Goal: Task Accomplishment & Management: Complete application form

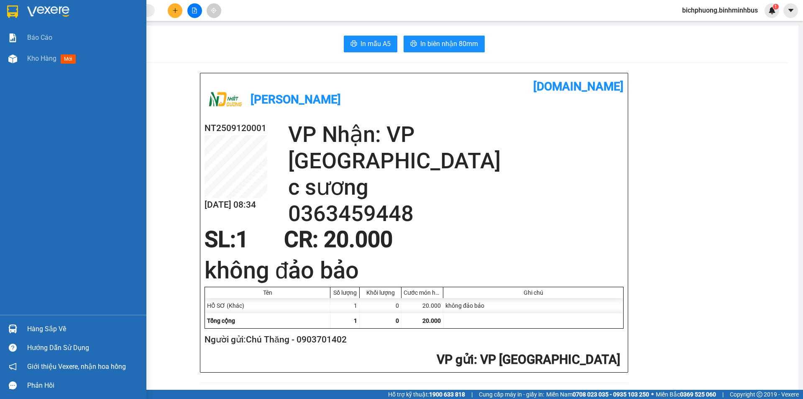
click at [15, 15] on img at bounding box center [12, 11] width 11 height 13
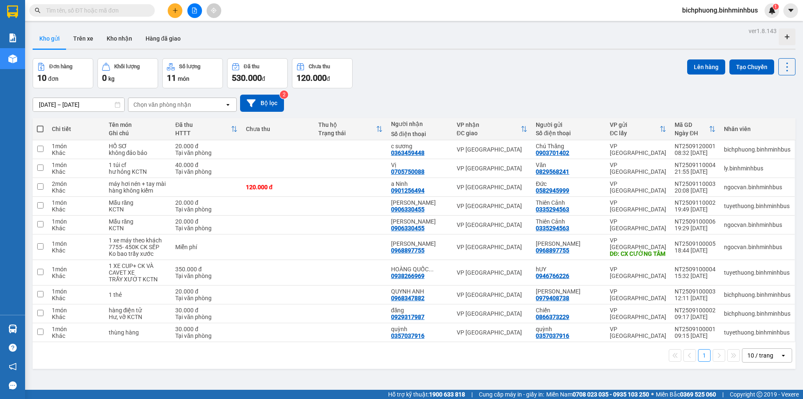
click at [177, 13] on icon "plus" at bounding box center [175, 11] width 6 height 6
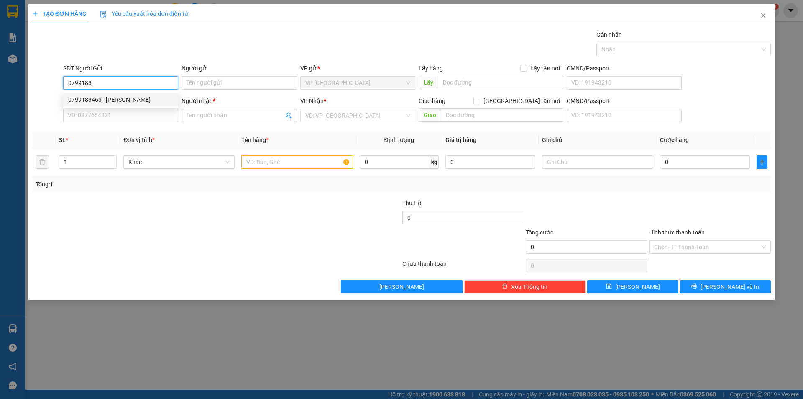
click at [117, 96] on div "0799183463 - [PERSON_NAME]" at bounding box center [120, 99] width 105 height 9
type input "0799183463"
type input "[PERSON_NAME]"
type input "0799183463"
type input "[PERSON_NAME]"
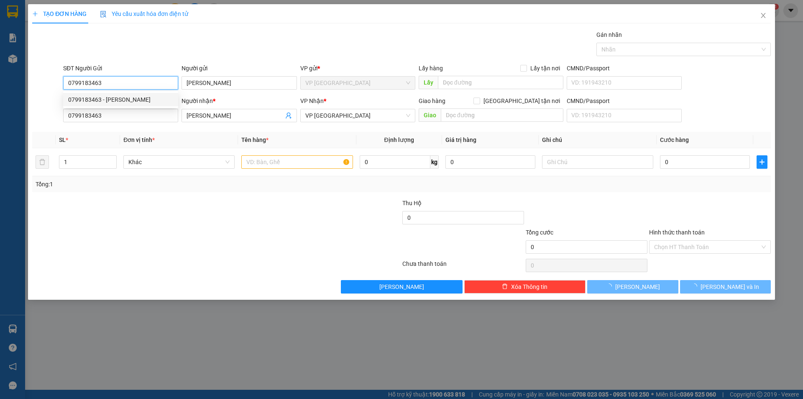
type input "300.000"
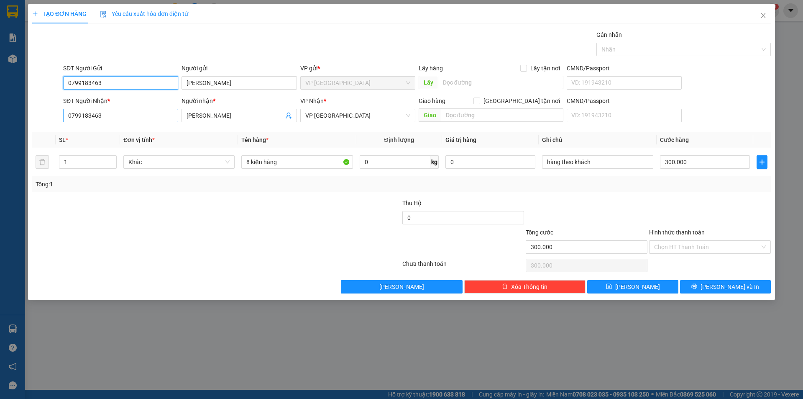
type input "0799183463"
click at [123, 115] on input "0799183463" at bounding box center [120, 115] width 115 height 13
type input "0"
click at [230, 115] on input "[PERSON_NAME]" at bounding box center [235, 115] width 97 height 9
type input "T"
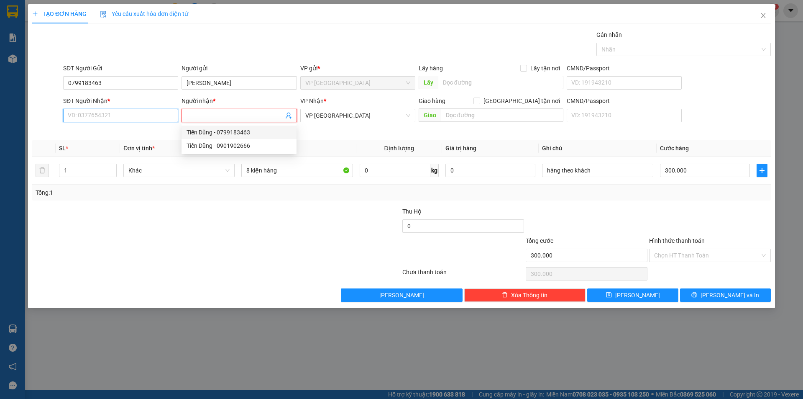
click at [116, 116] on input "SĐT Người Nhận *" at bounding box center [120, 115] width 115 height 13
type input "0909141196"
click at [227, 116] on input "Người nhận *" at bounding box center [235, 115] width 97 height 9
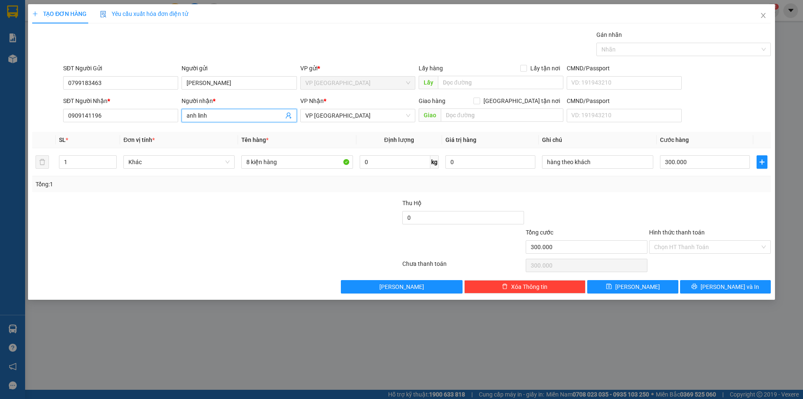
type input "anh linh"
click at [258, 211] on div at bounding box center [154, 212] width 247 height 29
click at [700, 159] on input "300.000" at bounding box center [705, 161] width 90 height 13
type input "0"
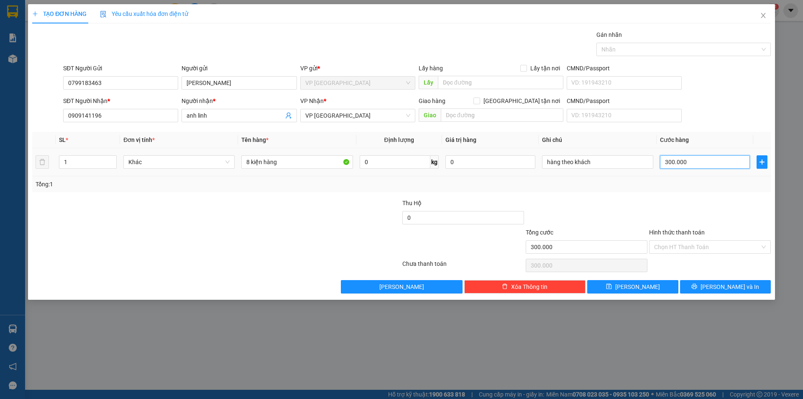
type input "0"
type input "7"
type input "07"
type input "70"
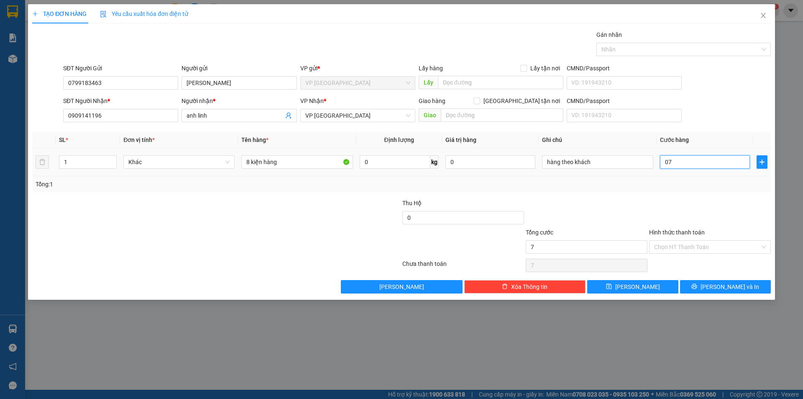
type input "70"
type input "070"
type input "700"
type input "0.700"
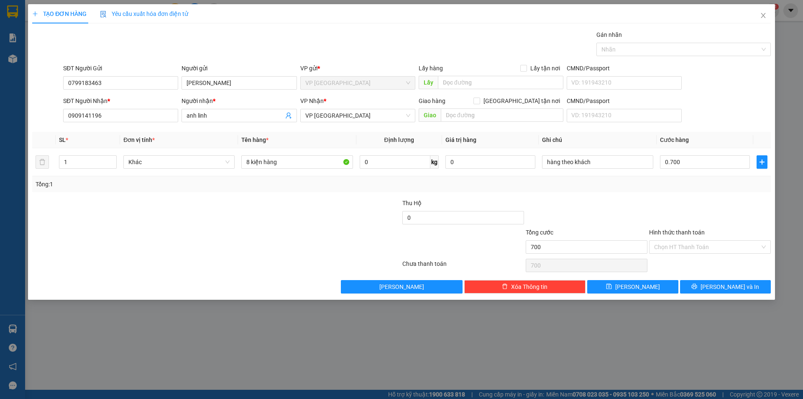
type input "700.000"
click at [639, 210] on div at bounding box center [586, 212] width 123 height 29
click at [610, 158] on input "hàng theo khách" at bounding box center [597, 161] width 111 height 13
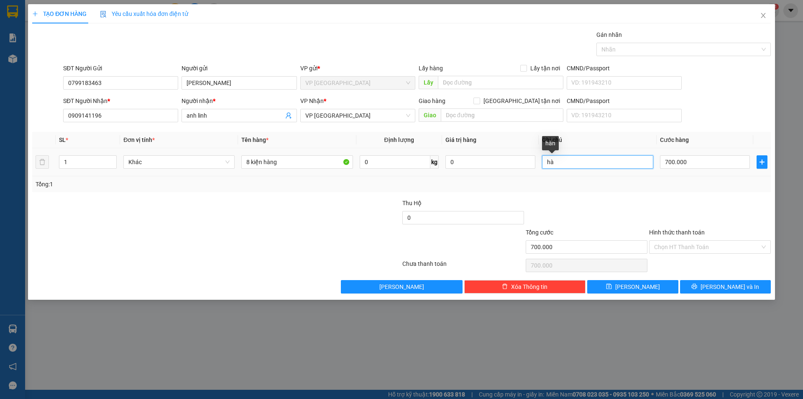
type input "h"
click at [564, 164] on input "hư hỏn kctn" at bounding box center [597, 161] width 111 height 13
type input "hư hỏng kctn"
click at [557, 212] on div at bounding box center [586, 212] width 123 height 29
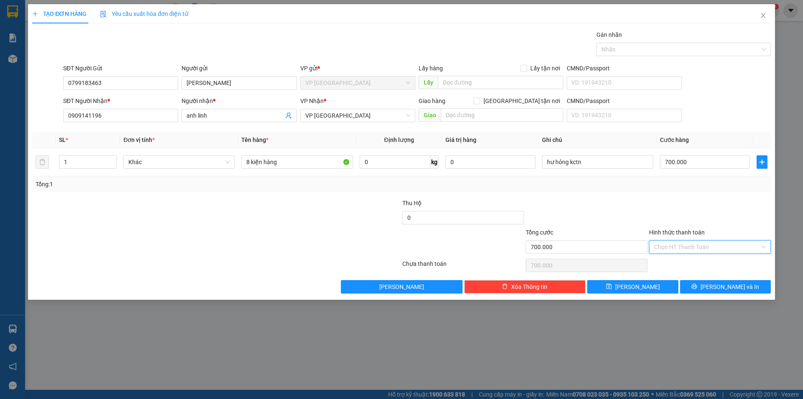
click at [675, 249] on input "Hình thức thanh toán" at bounding box center [707, 247] width 106 height 13
click at [675, 262] on div "Tại văn phòng" at bounding box center [710, 263] width 112 height 9
type input "0"
click at [656, 283] on button "[PERSON_NAME]" at bounding box center [632, 286] width 91 height 13
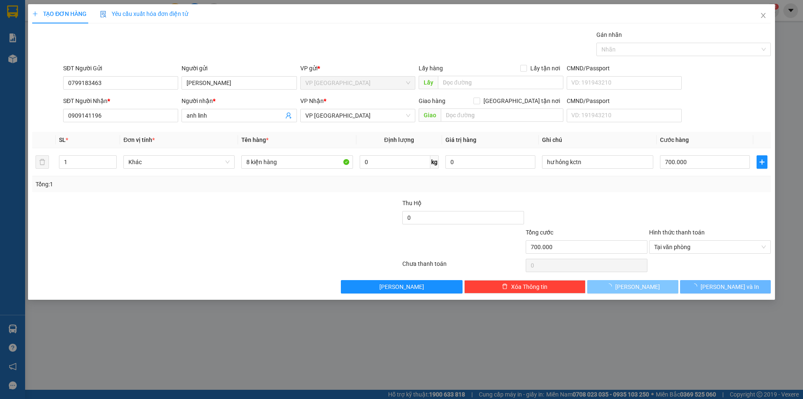
type input "0"
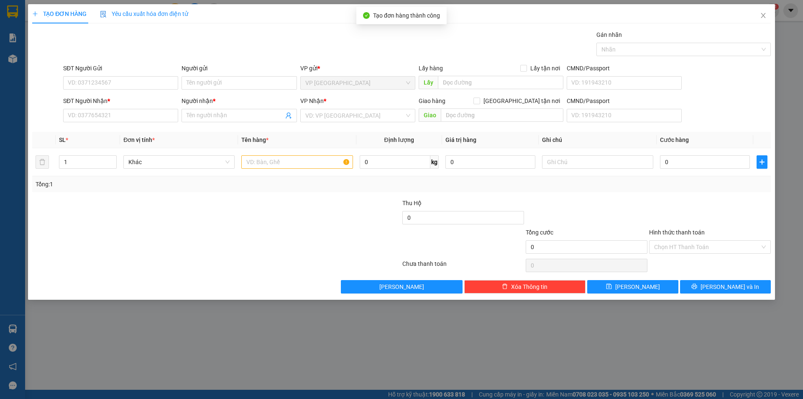
click at [633, 333] on div "TẠO ĐƠN HÀNG Yêu cầu xuất hóa đơn điện tử Transit Pickup Surcharge Ids Transit …" at bounding box center [401, 199] width 803 height 399
click at [759, 13] on span "Close" at bounding box center [763, 15] width 23 height 23
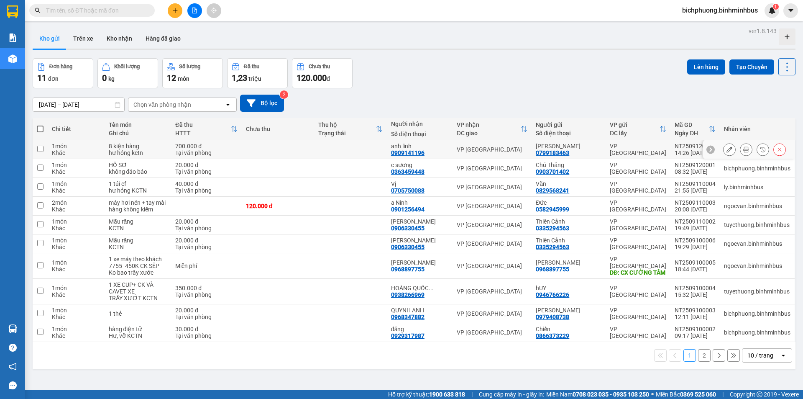
click at [723, 150] on div at bounding box center [729, 149] width 13 height 13
click at [724, 150] on button at bounding box center [730, 149] width 12 height 15
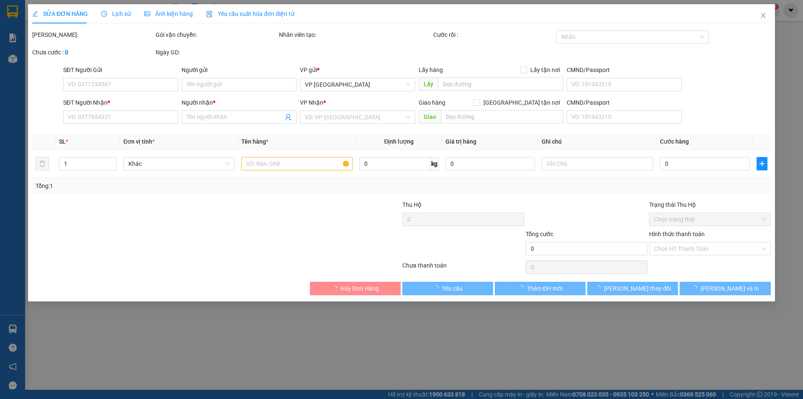
type input "0799183463"
type input "[PERSON_NAME]"
type input "0909141196"
type input "anh linh"
type input "700.000"
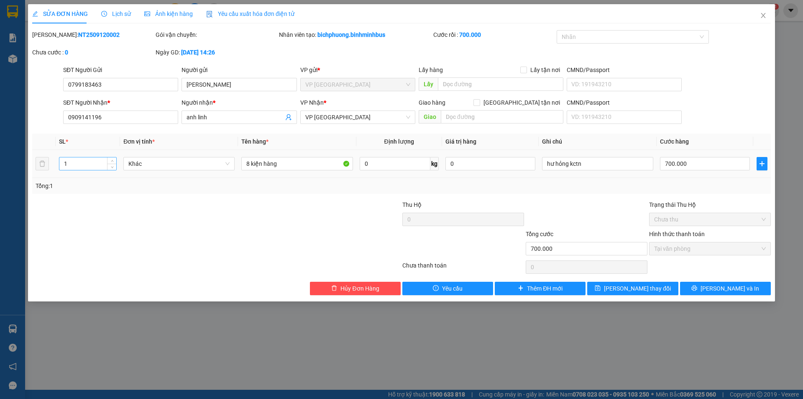
click at [91, 164] on input "1" at bounding box center [87, 163] width 57 height 13
type input "8"
click at [636, 282] on button "[PERSON_NAME] thay đổi" at bounding box center [632, 288] width 91 height 13
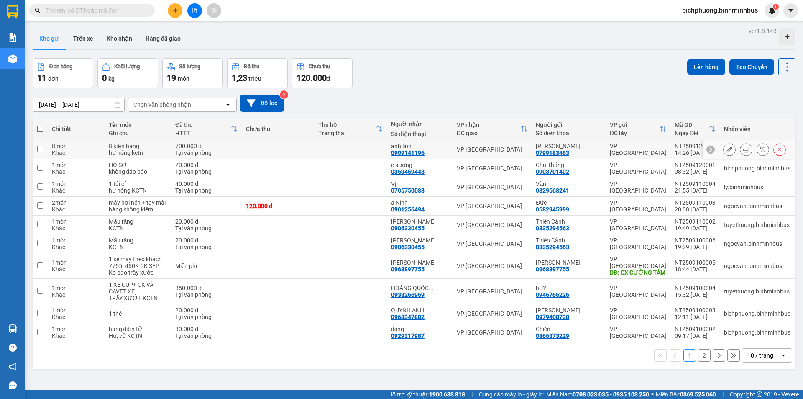
click at [741, 153] on button at bounding box center [747, 149] width 12 height 15
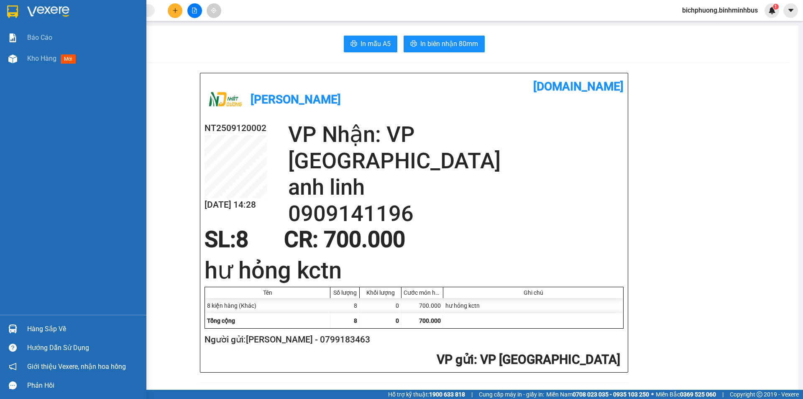
click at [11, 11] on img at bounding box center [12, 11] width 11 height 13
